Goal: Task Accomplishment & Management: Complete application form

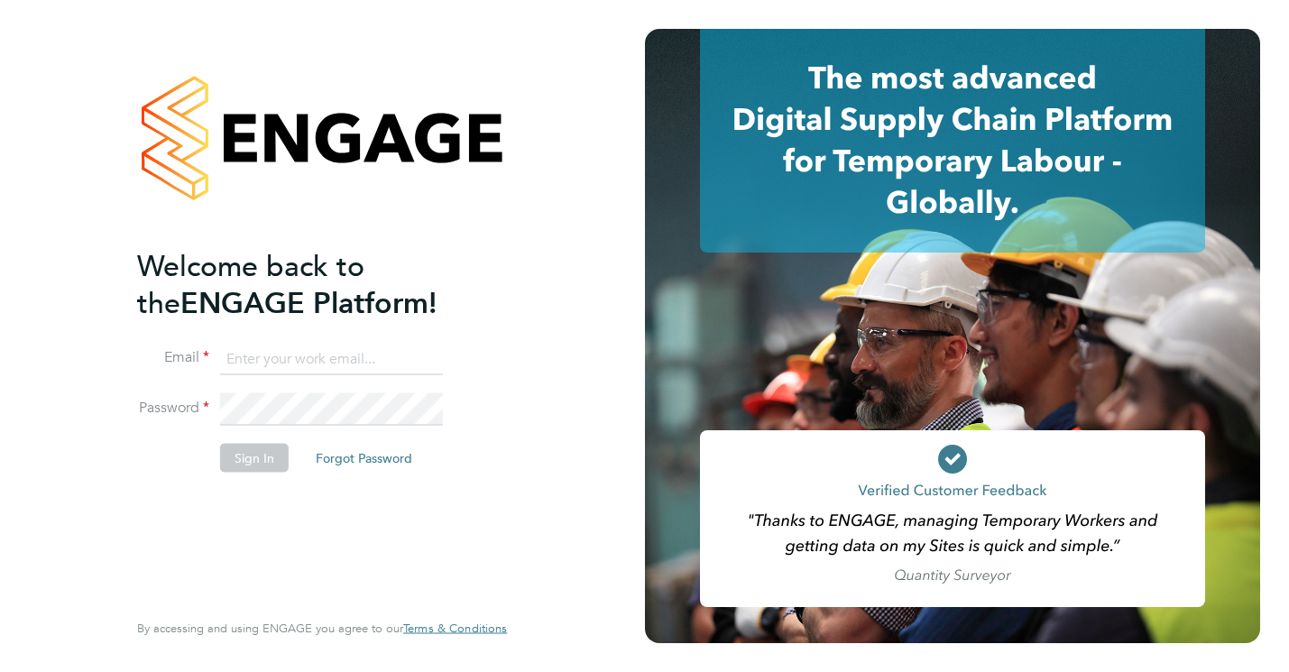
type input "Iancampbell12345@me.com"
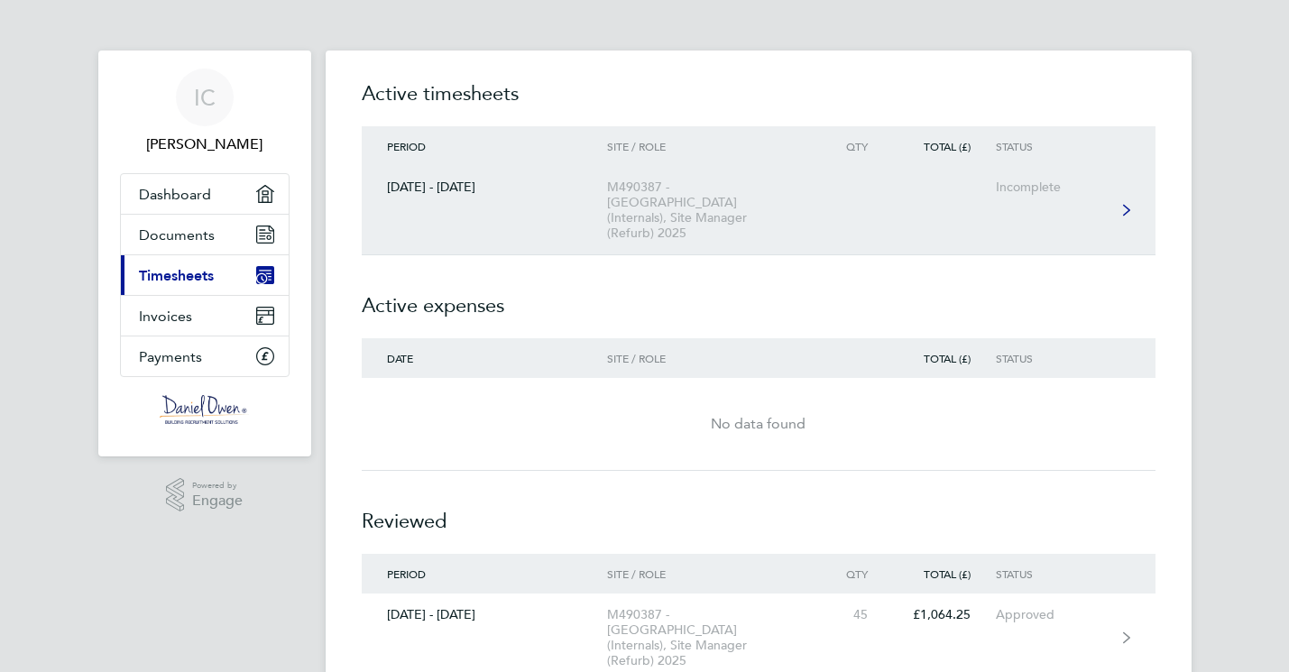
click at [648, 198] on div "M490387 - [GEOGRAPHIC_DATA] (Internals), Site Manager (Refurb) 2025" at bounding box center [710, 209] width 207 height 61
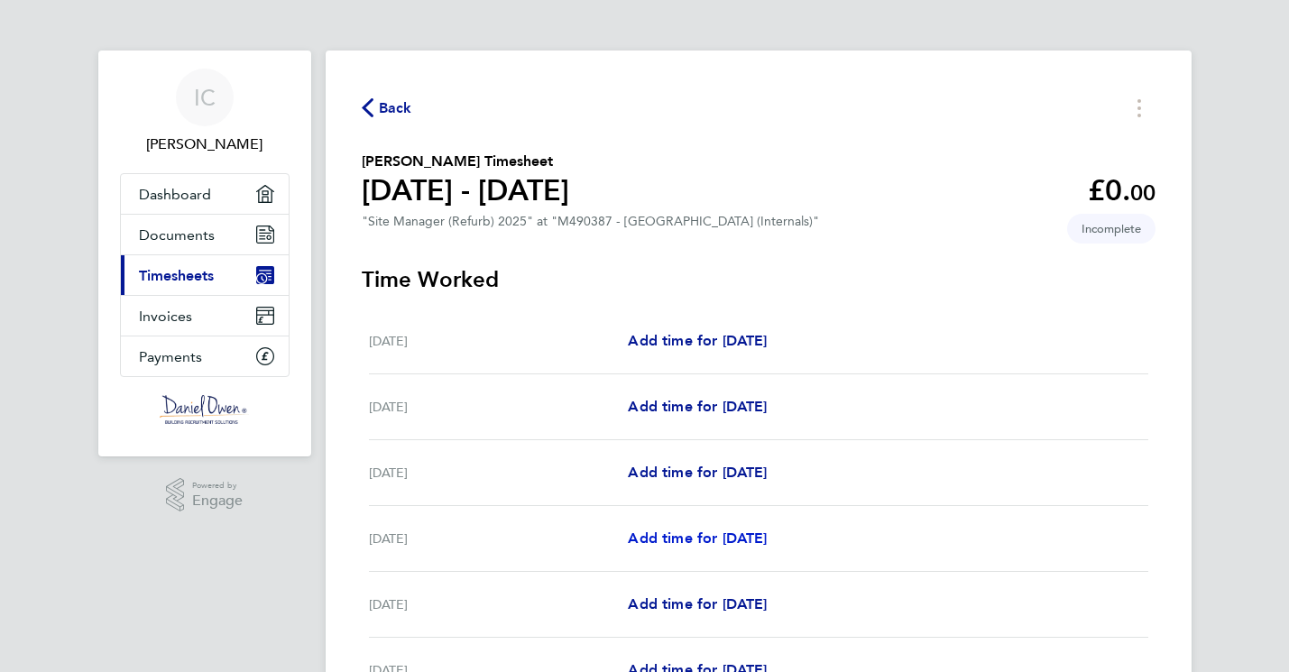
click at [699, 540] on span "Add time for [DATE]" at bounding box center [697, 537] width 139 height 17
select select "30"
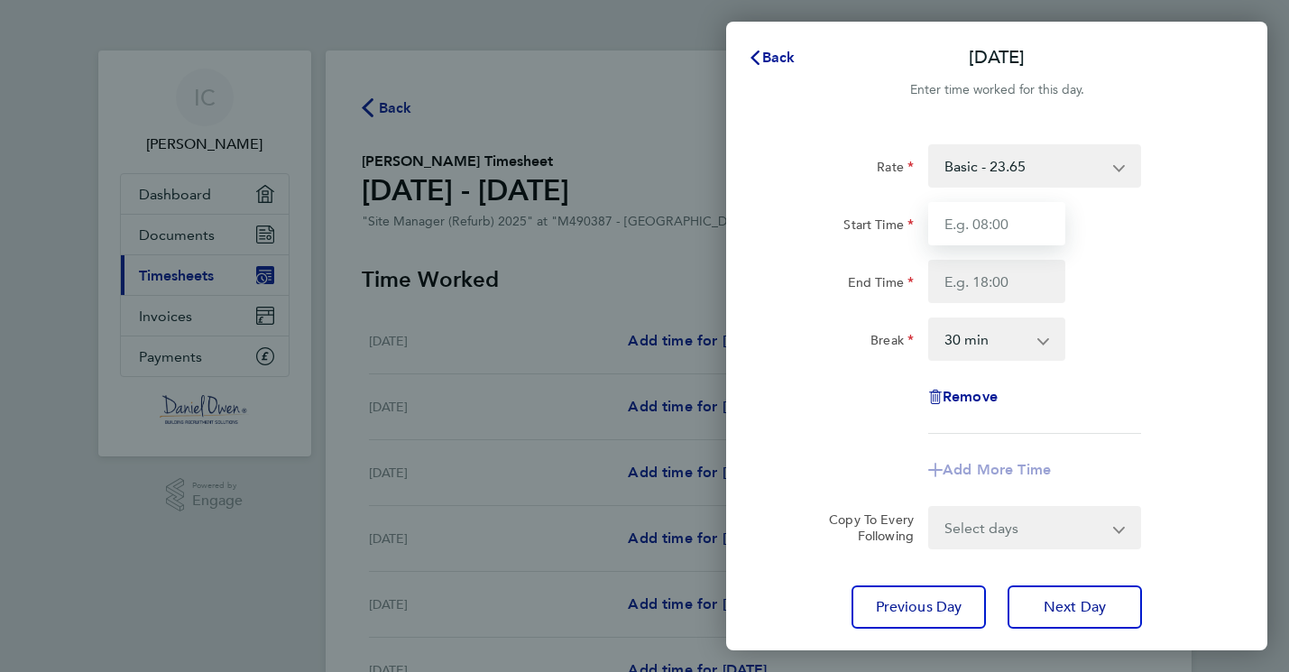
click at [997, 223] on input "Start Time" at bounding box center [996, 223] width 137 height 43
type input "07:00"
click at [978, 280] on input "End Time" at bounding box center [996, 281] width 137 height 43
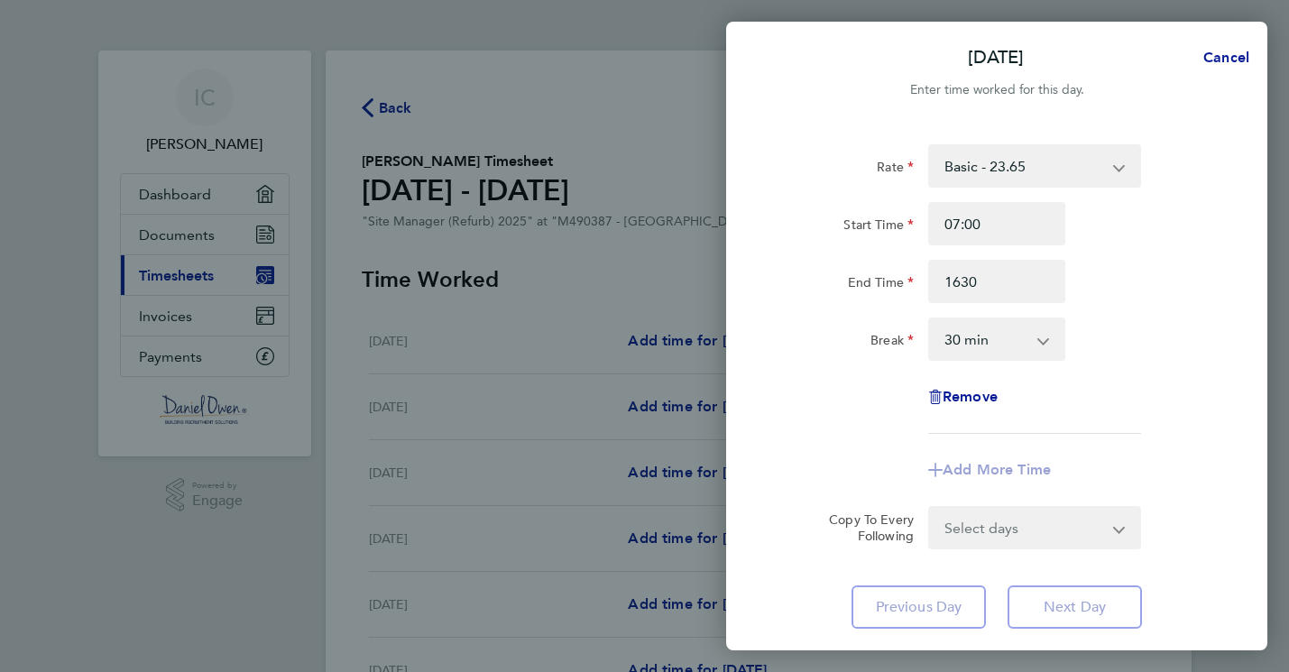
type input "16:30"
click at [1212, 381] on div "Rate Basic - 23.65 Start Time 07:00 End Time 16:30 Break 0 min 15 min 30 min 45…" at bounding box center [996, 288] width 440 height 289
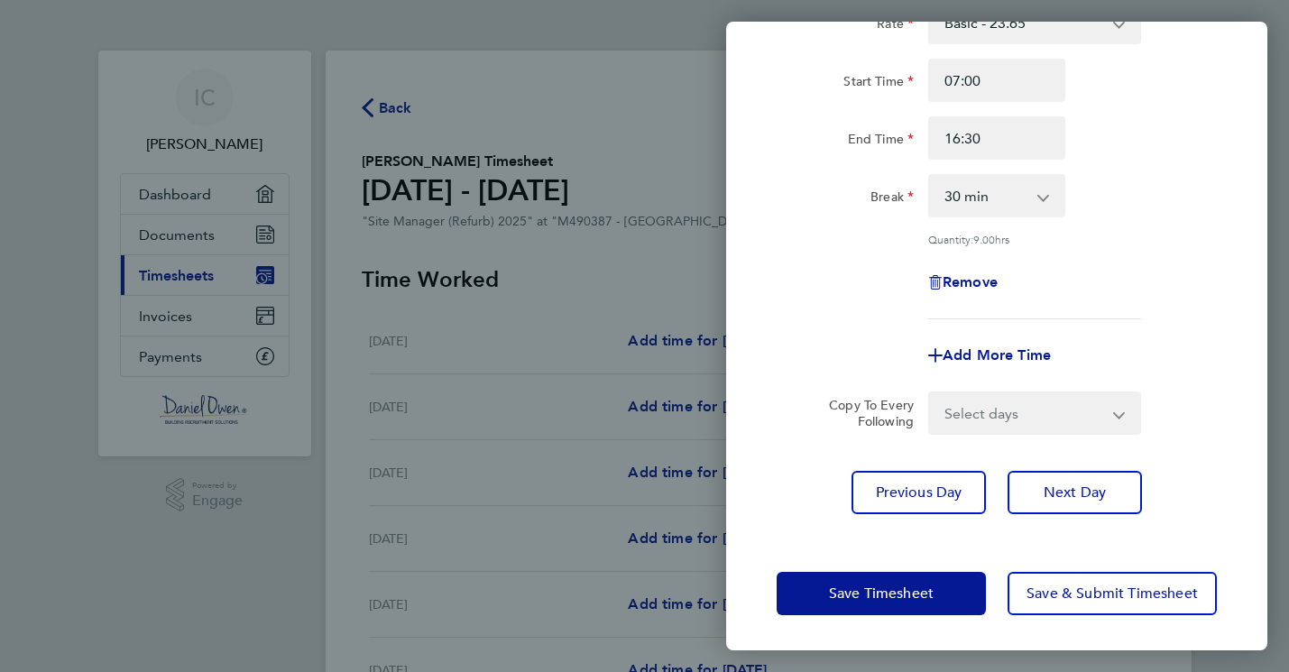
scroll to position [142, 0]
click at [875, 598] on span "Save Timesheet" at bounding box center [881, 594] width 105 height 18
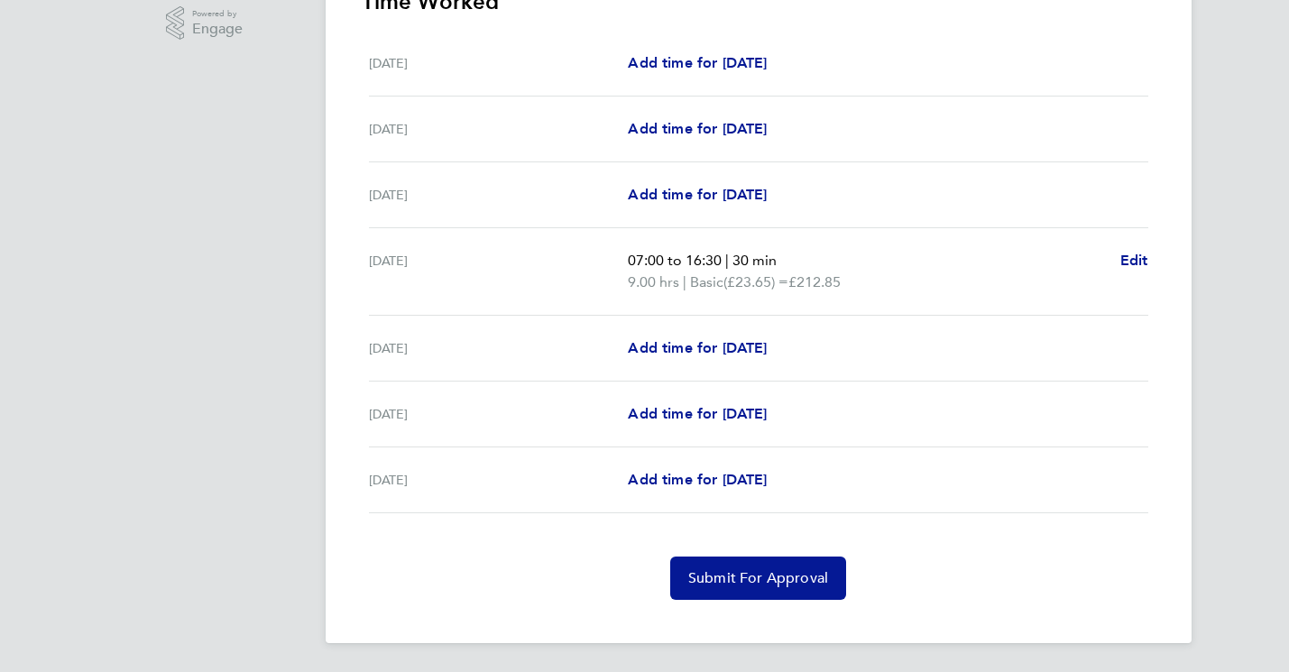
scroll to position [472, 0]
click at [761, 577] on span "Submit For Approval" at bounding box center [758, 578] width 140 height 18
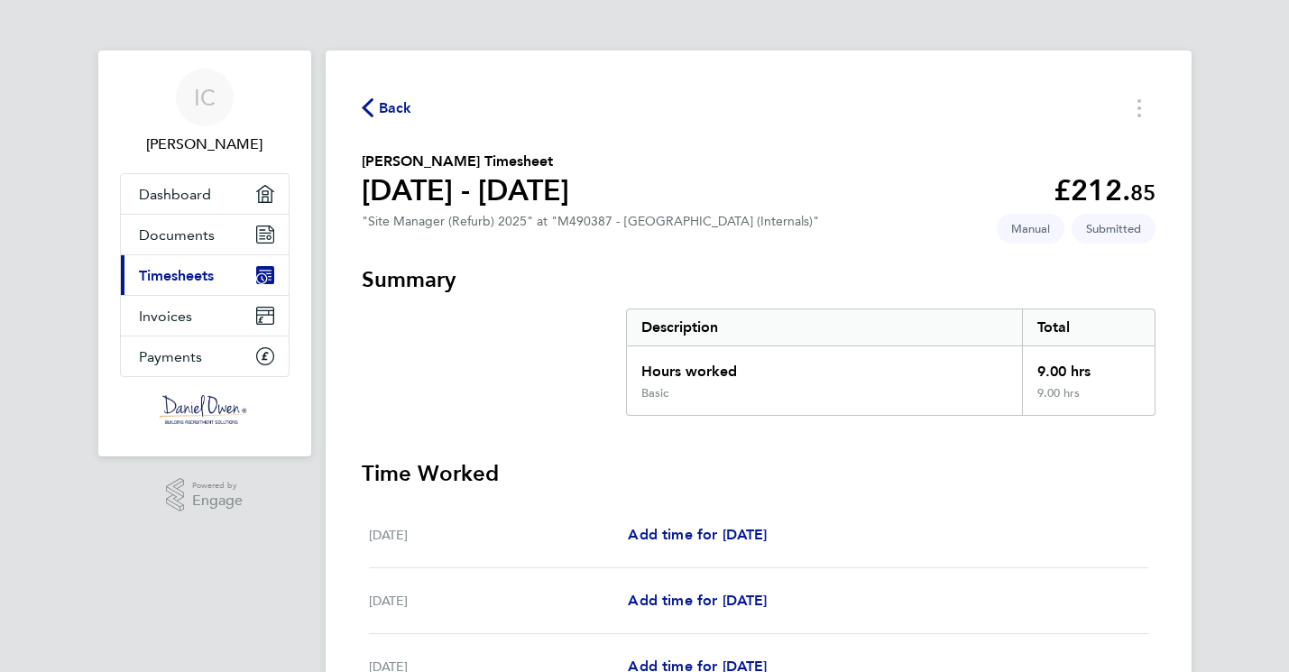
scroll to position [0, 0]
